Goal: Find specific page/section: Find specific page/section

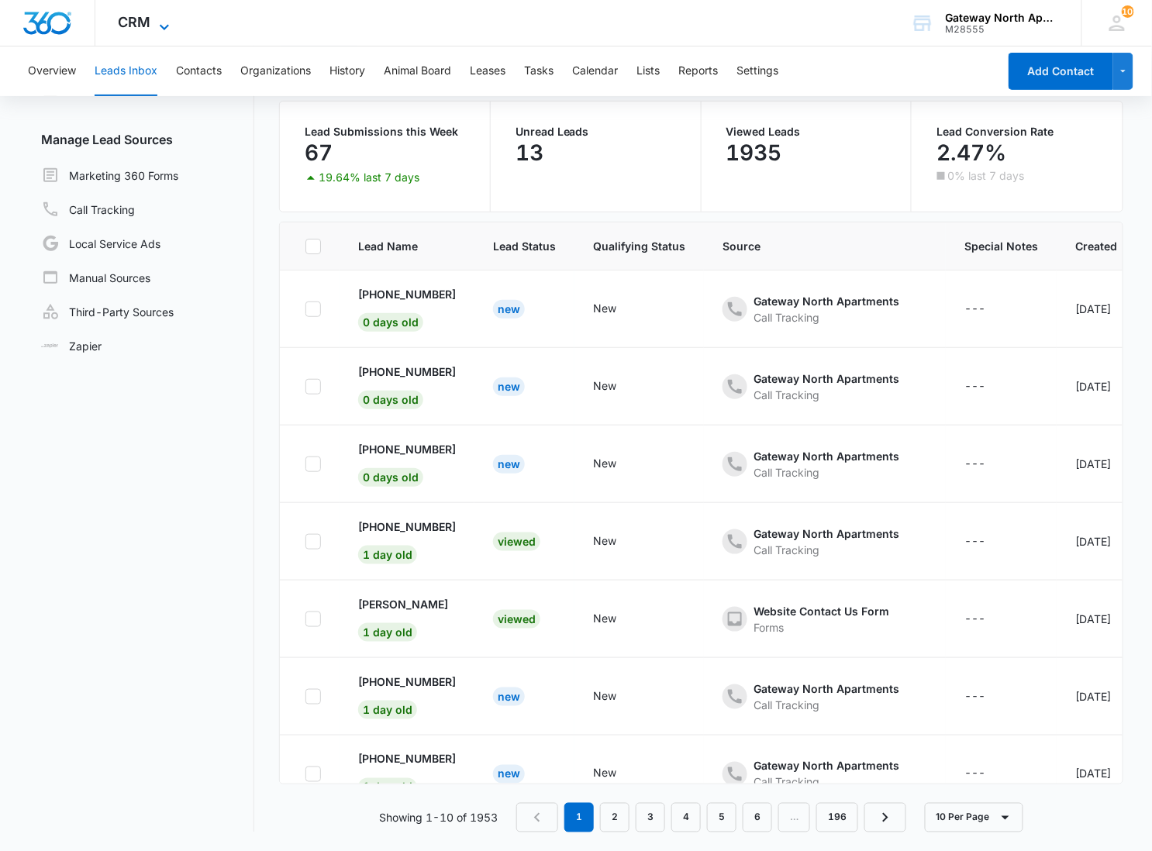
click at [160, 33] on icon at bounding box center [164, 27] width 19 height 19
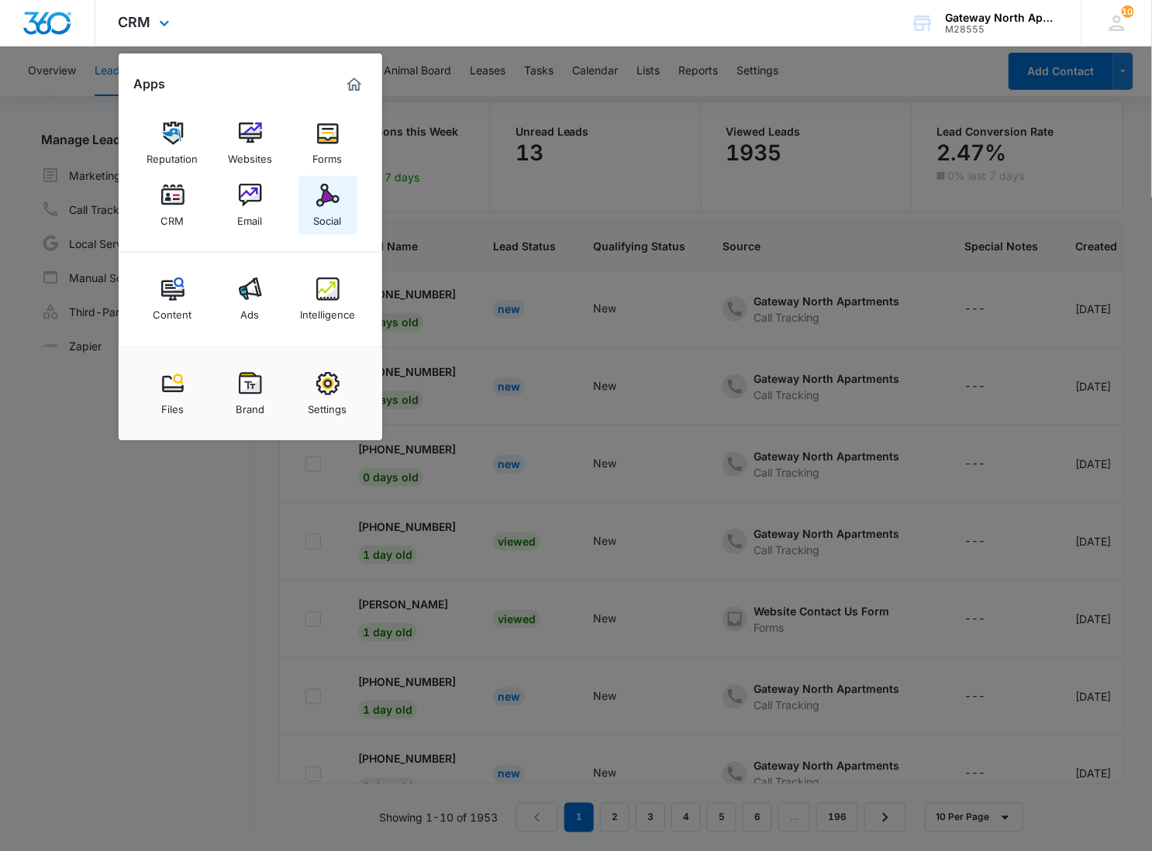
click at [321, 188] on img at bounding box center [327, 195] width 23 height 23
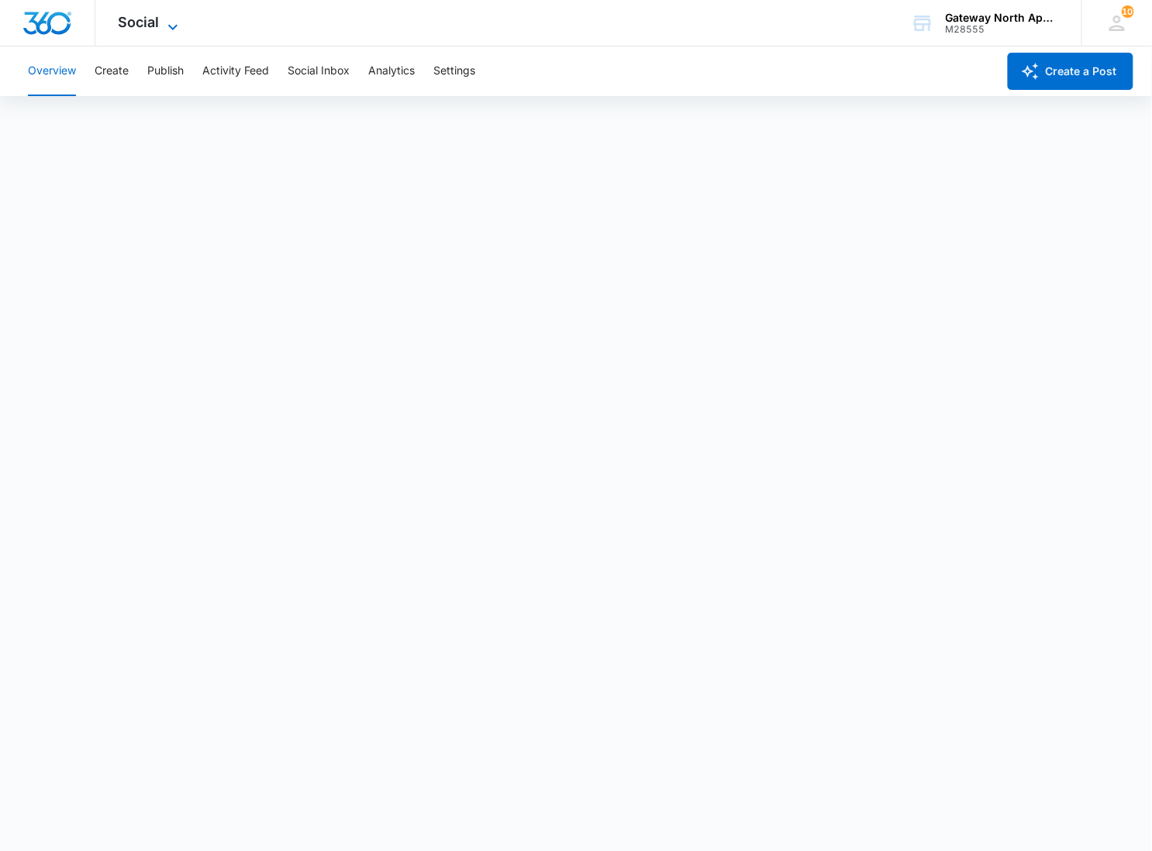
click at [128, 19] on span "Social" at bounding box center [139, 22] width 41 height 16
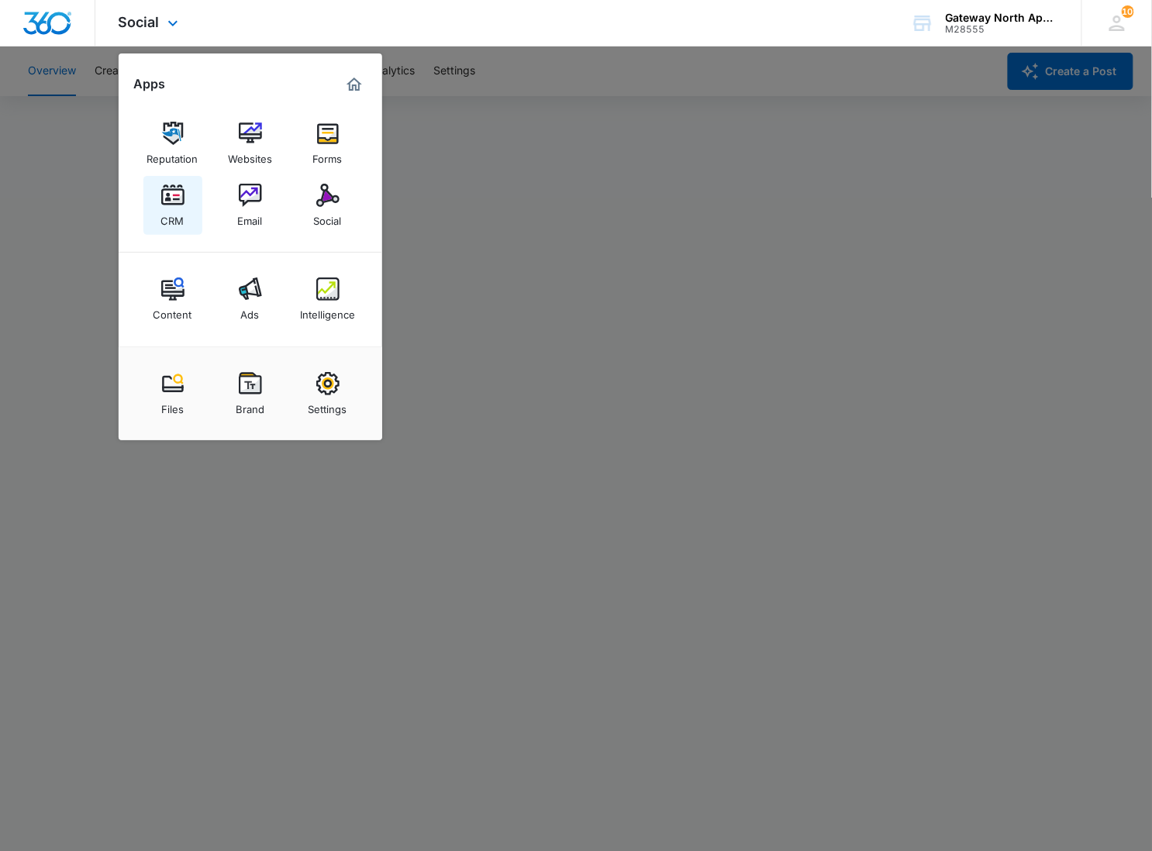
click at [174, 196] on img at bounding box center [172, 195] width 23 height 23
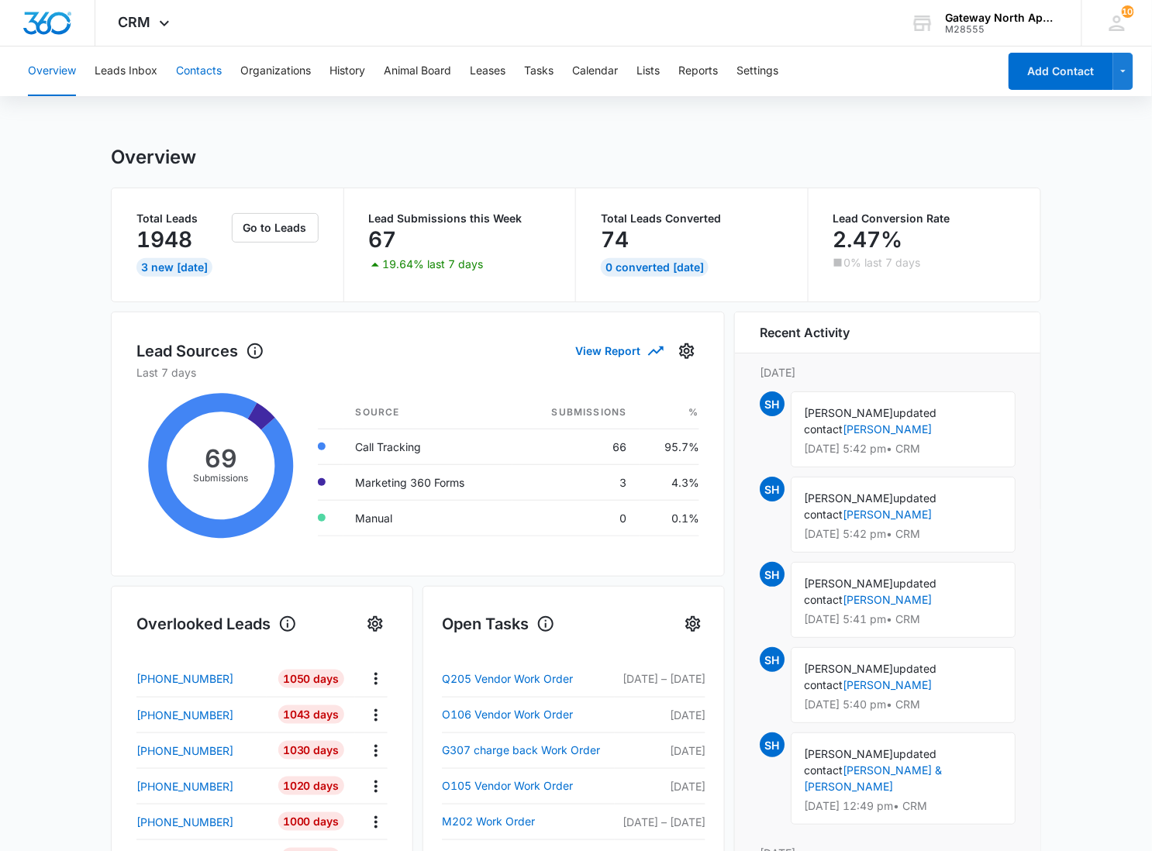
click at [201, 84] on button "Contacts" at bounding box center [199, 71] width 46 height 50
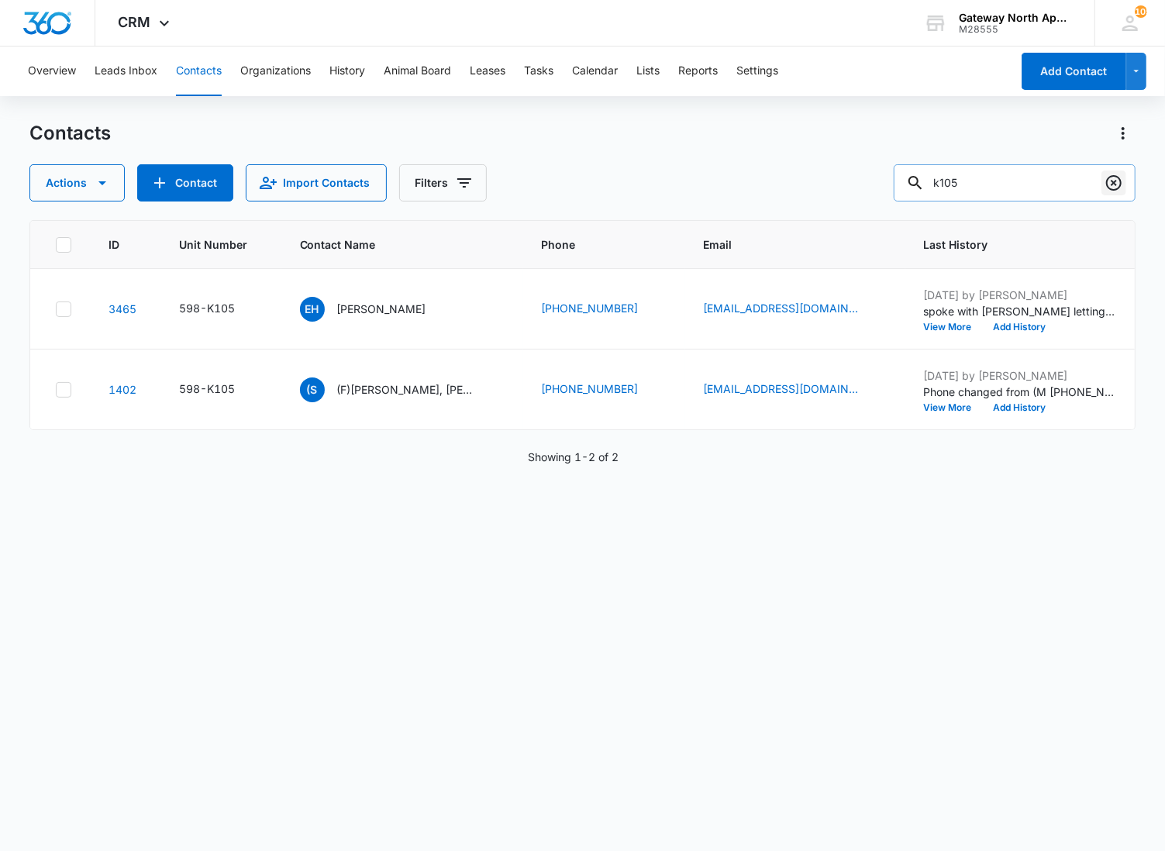
click at [1111, 181] on icon "Clear" at bounding box center [1113, 183] width 19 height 19
